Goal: Information Seeking & Learning: Learn about a topic

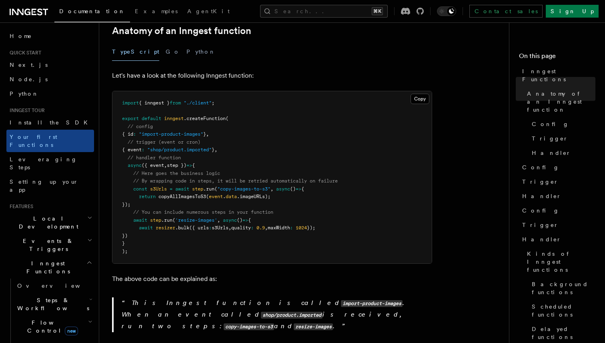
scroll to position [152, 0]
click at [51, 156] on span "Leveraging Steps" at bounding box center [44, 163] width 68 height 14
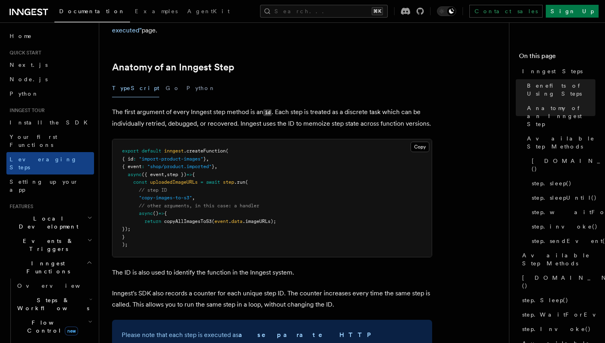
scroll to position [314, 0]
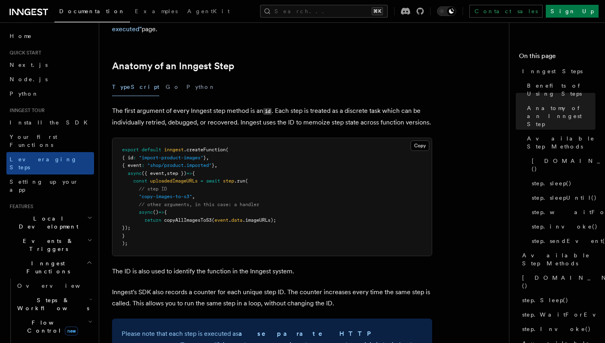
click at [55, 215] on span "Local Development" at bounding box center [46, 223] width 81 height 16
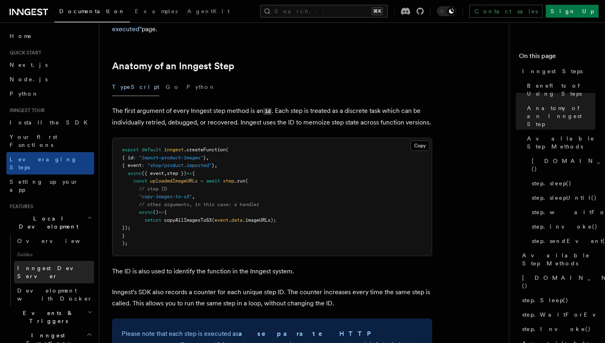
click at [32, 265] on span "Inngest Dev Server" at bounding box center [51, 272] width 68 height 14
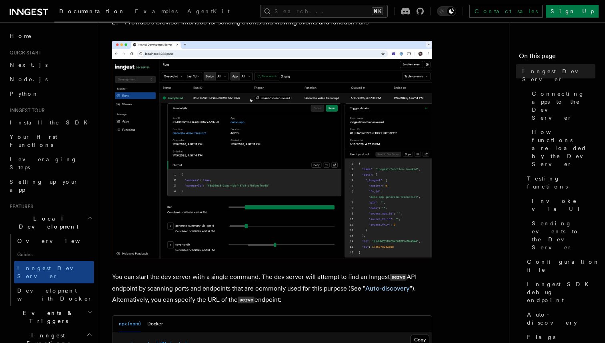
scroll to position [93, 0]
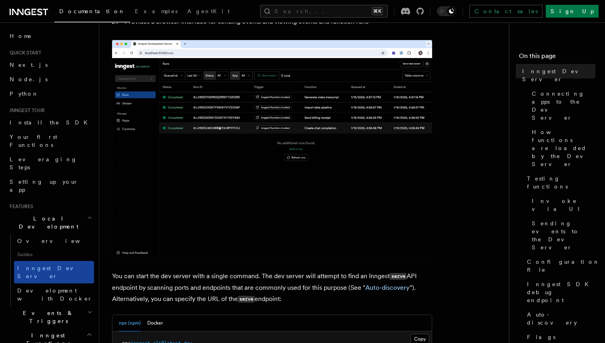
click at [61, 265] on span "Inngest Dev Server" at bounding box center [51, 272] width 68 height 14
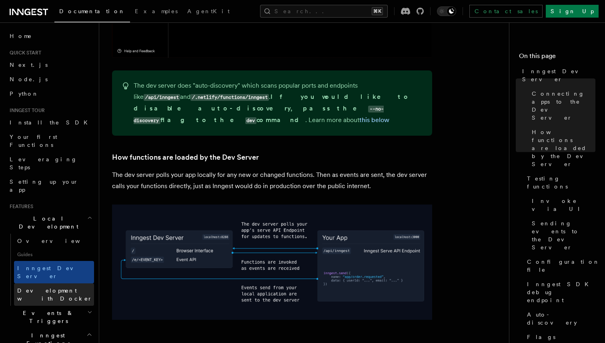
scroll to position [60, 0]
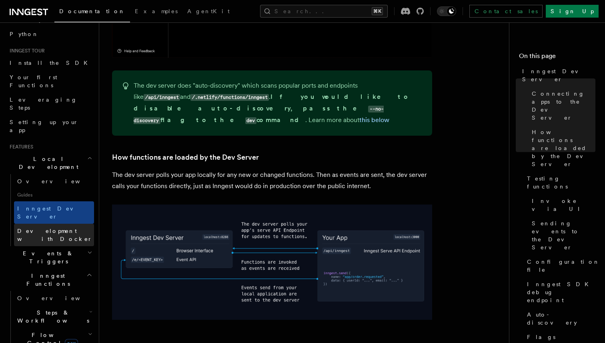
click at [49, 228] on span "Development with Docker" at bounding box center [54, 235] width 75 height 14
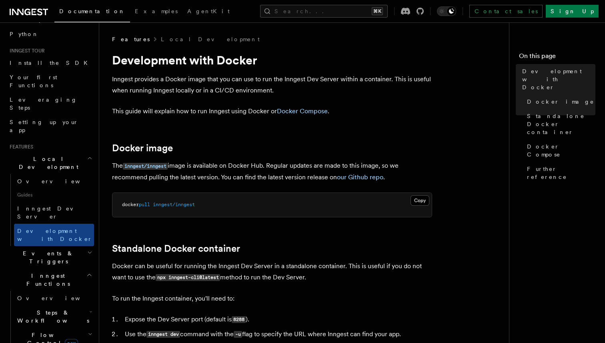
click at [61, 152] on h2 "Local Development" at bounding box center [50, 163] width 88 height 22
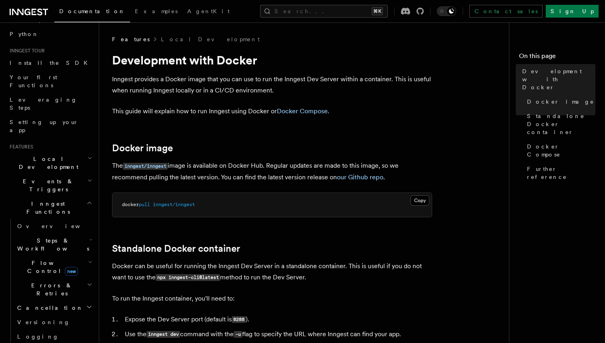
click at [51, 177] on span "Events & Triggers" at bounding box center [46, 185] width 81 height 16
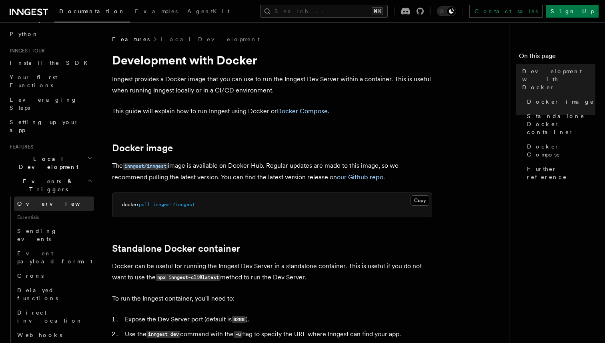
click at [49, 197] on link "Overview" at bounding box center [54, 204] width 80 height 14
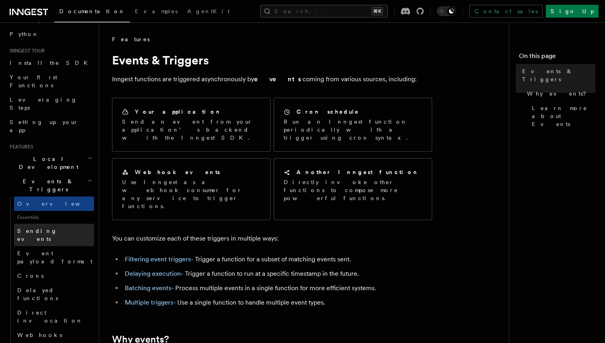
click at [50, 228] on span "Sending events" at bounding box center [37, 235] width 40 height 14
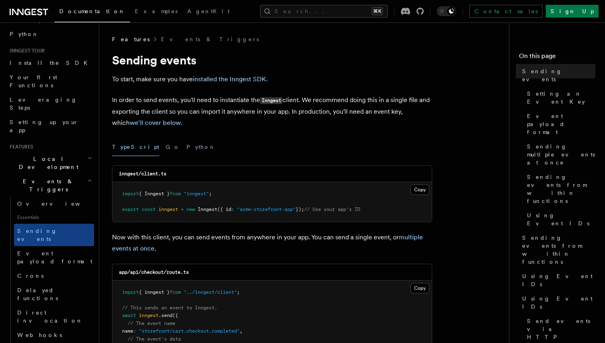
click at [53, 211] on span "Essentials" at bounding box center [54, 217] width 80 height 13
click at [52, 211] on span "Essentials" at bounding box center [54, 217] width 80 height 13
click at [52, 197] on link "Overview" at bounding box center [54, 204] width 80 height 14
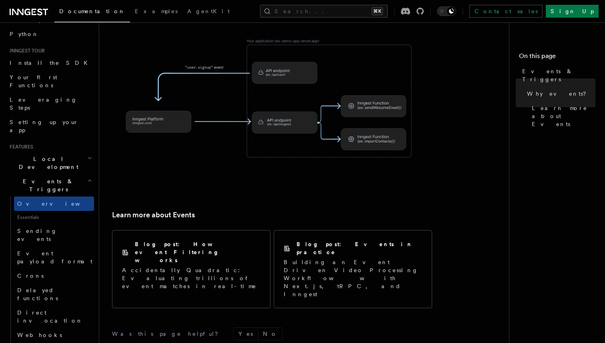
scroll to position [527, 0]
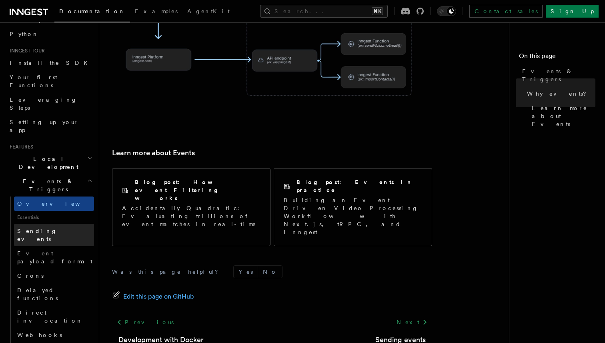
click at [55, 228] on span "Sending events" at bounding box center [37, 235] width 40 height 14
